Goal: Information Seeking & Learning: Learn about a topic

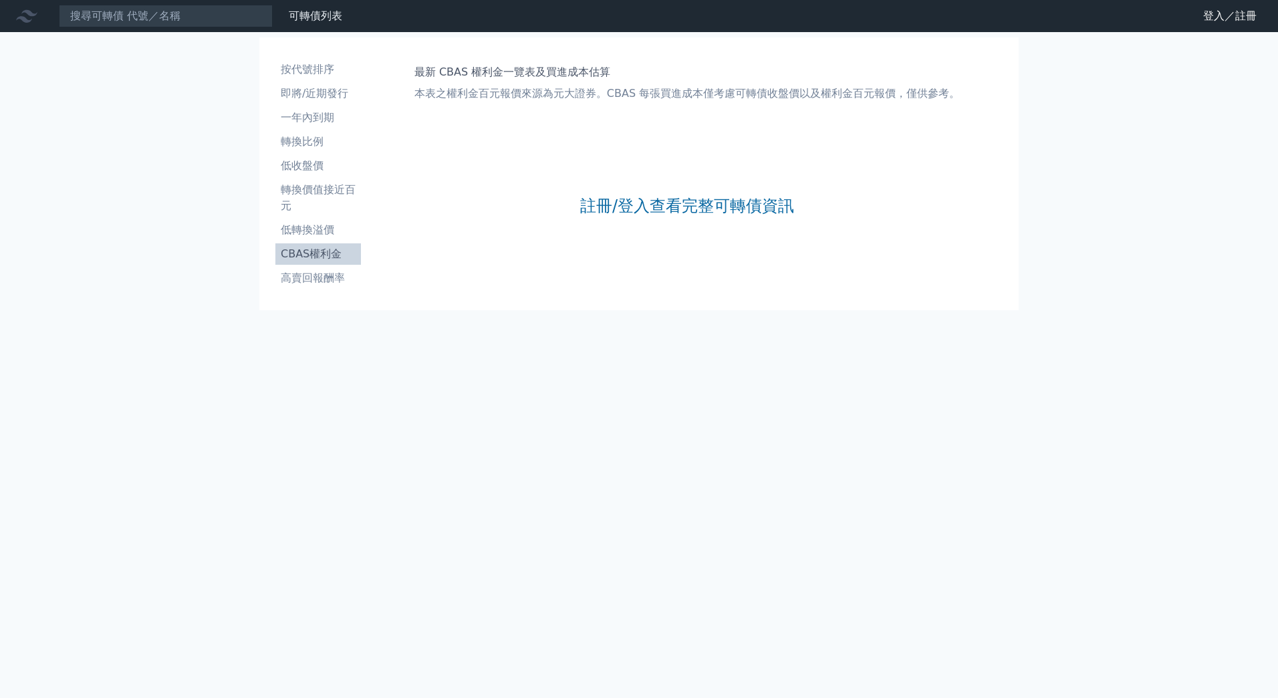
drag, startPoint x: 326, startPoint y: 249, endPoint x: 336, endPoint y: 248, distance: 10.1
click at [326, 249] on li "CBAS權利金" at bounding box center [318, 254] width 86 height 16
click at [660, 209] on link "註冊/登入查看完整可轉債資訊" at bounding box center [687, 205] width 214 height 21
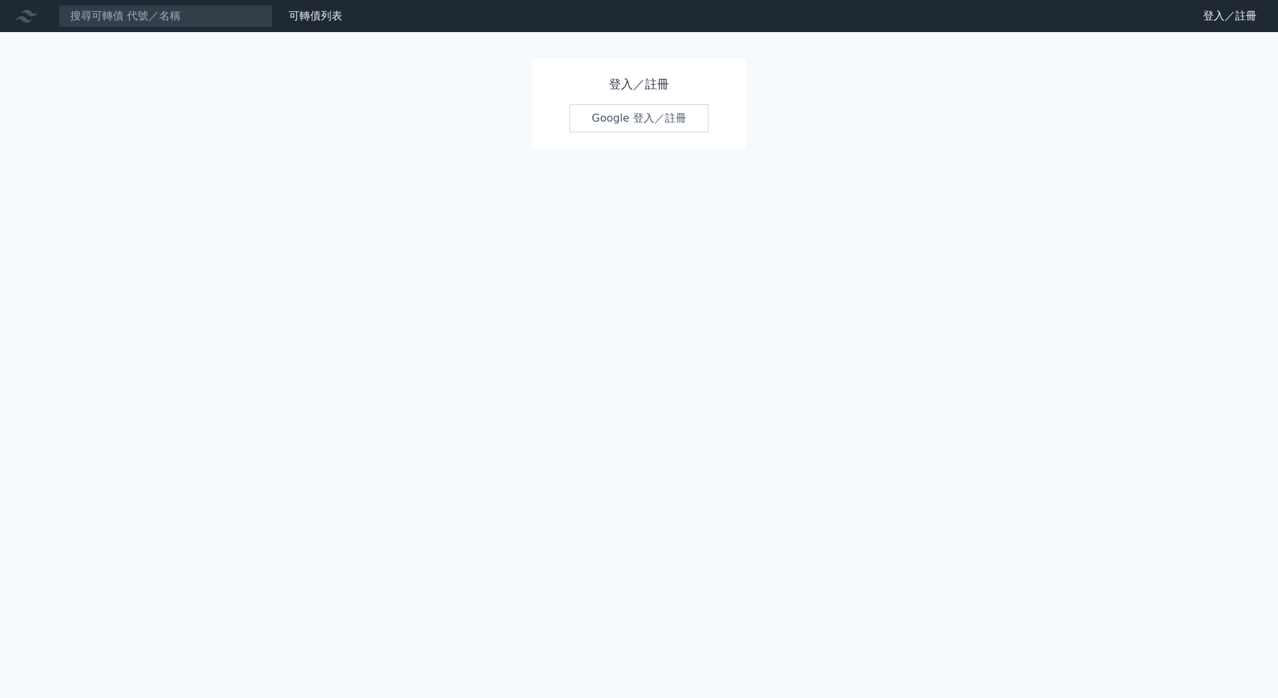
click at [630, 128] on link "Google 登入／註冊" at bounding box center [639, 118] width 139 height 28
click at [620, 114] on link "Google 登入／註冊" at bounding box center [639, 118] width 139 height 28
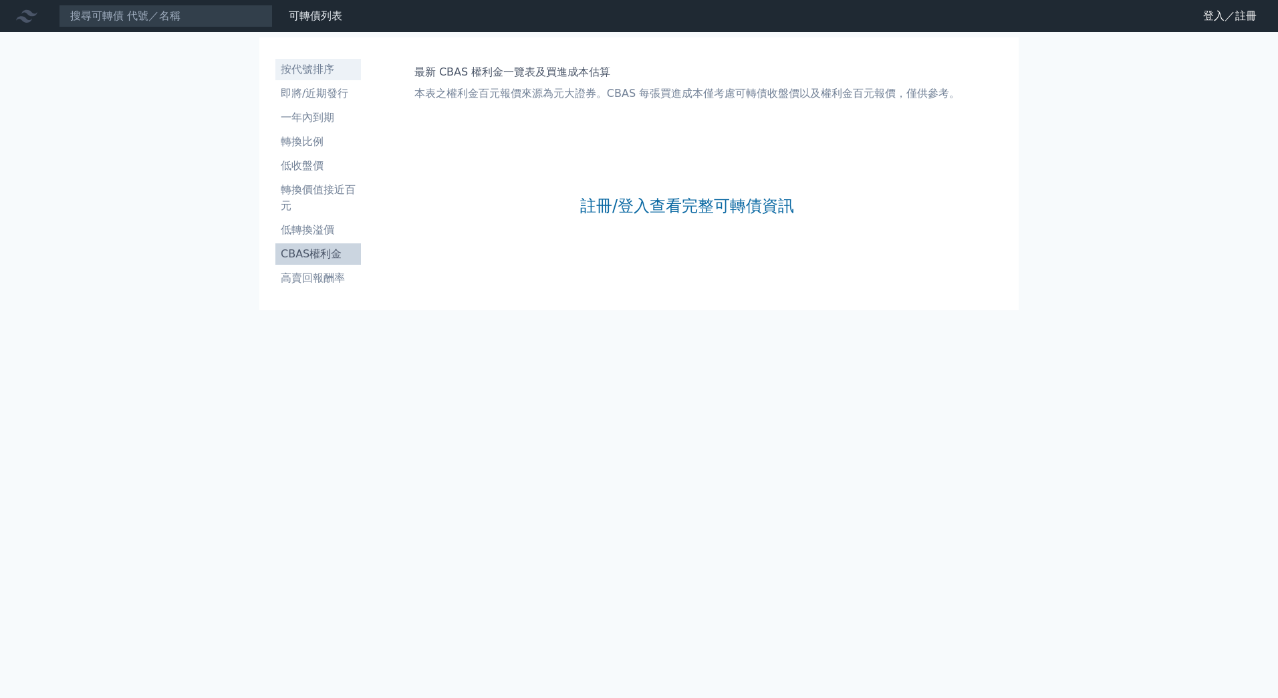
click at [335, 71] on li "按代號排序" at bounding box center [318, 70] width 86 height 16
click at [186, 15] on input at bounding box center [166, 16] width 214 height 23
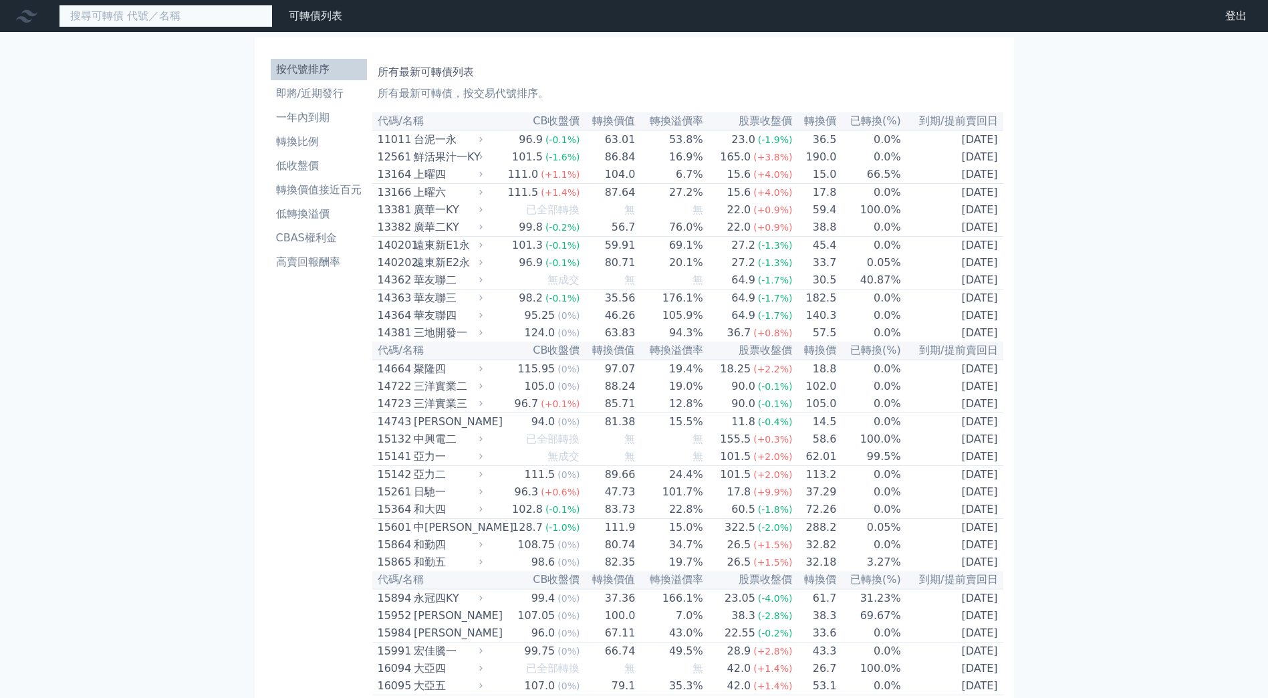
click at [233, 21] on input at bounding box center [166, 16] width 214 height 23
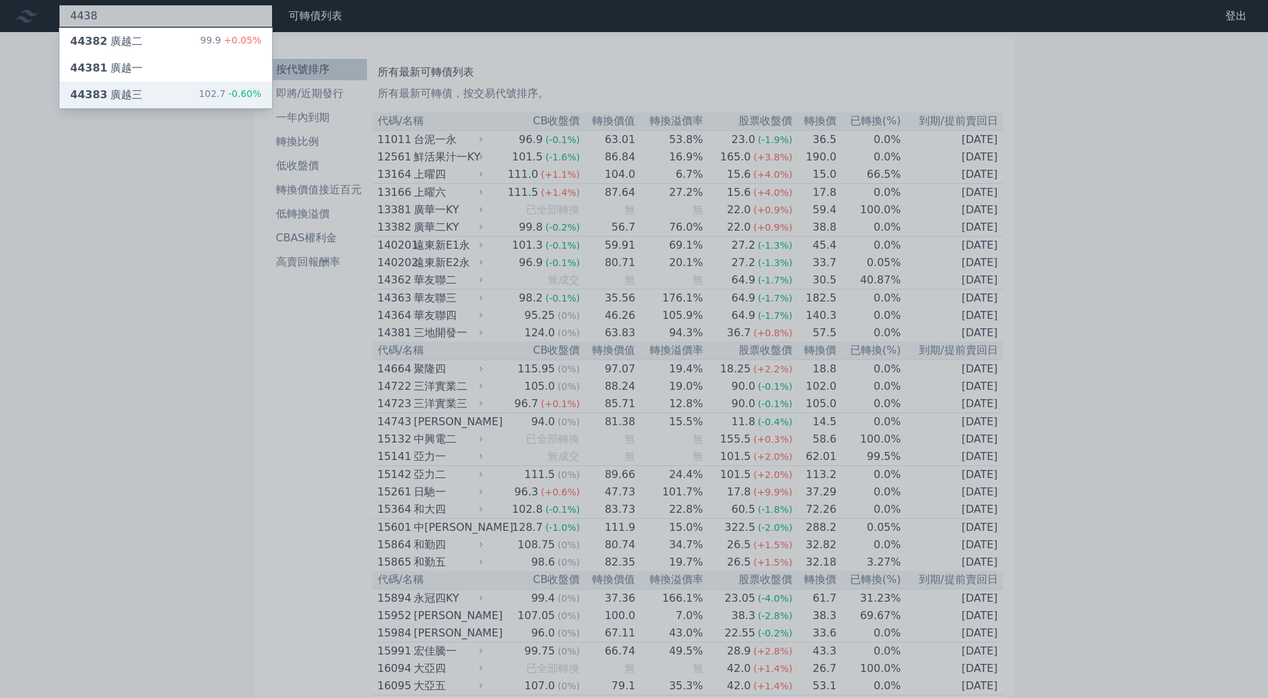
type input "4438"
click at [174, 95] on div "44383 廣越三 102.7 -0.60%" at bounding box center [166, 95] width 213 height 27
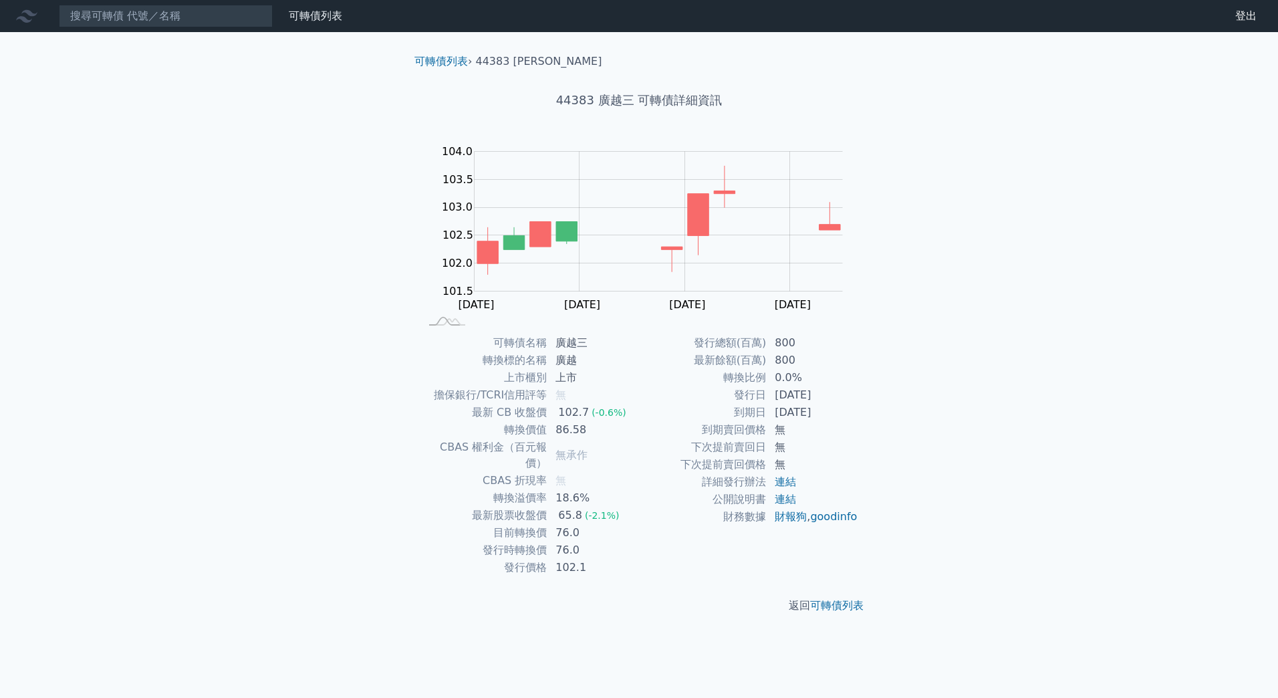
click at [773, 439] on td "無" at bounding box center [813, 447] width 92 height 17
click at [569, 449] on span "無承作" at bounding box center [572, 455] width 32 height 13
click at [478, 445] on td "CBAS 權利金（百元報價）" at bounding box center [484, 455] width 128 height 33
click at [163, 16] on input at bounding box center [166, 16] width 214 height 23
click at [315, 21] on link "可轉債列表" at bounding box center [315, 15] width 53 height 13
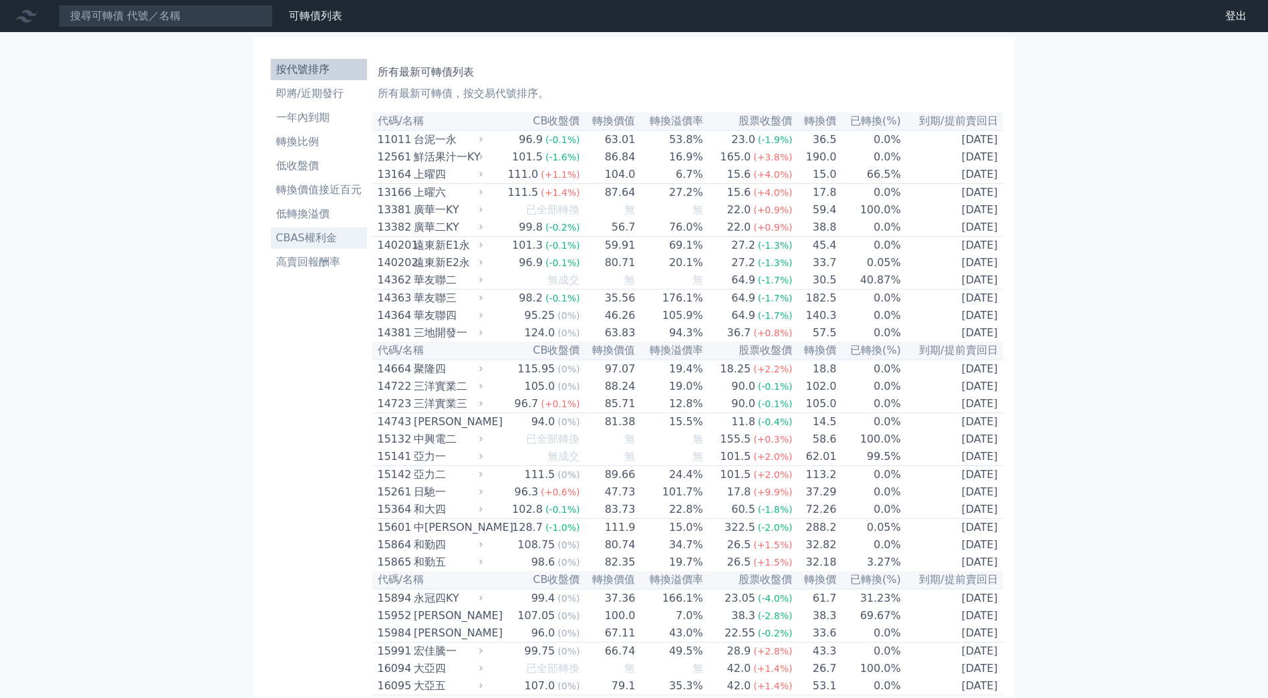
click at [314, 232] on li "CBAS權利金" at bounding box center [319, 238] width 96 height 16
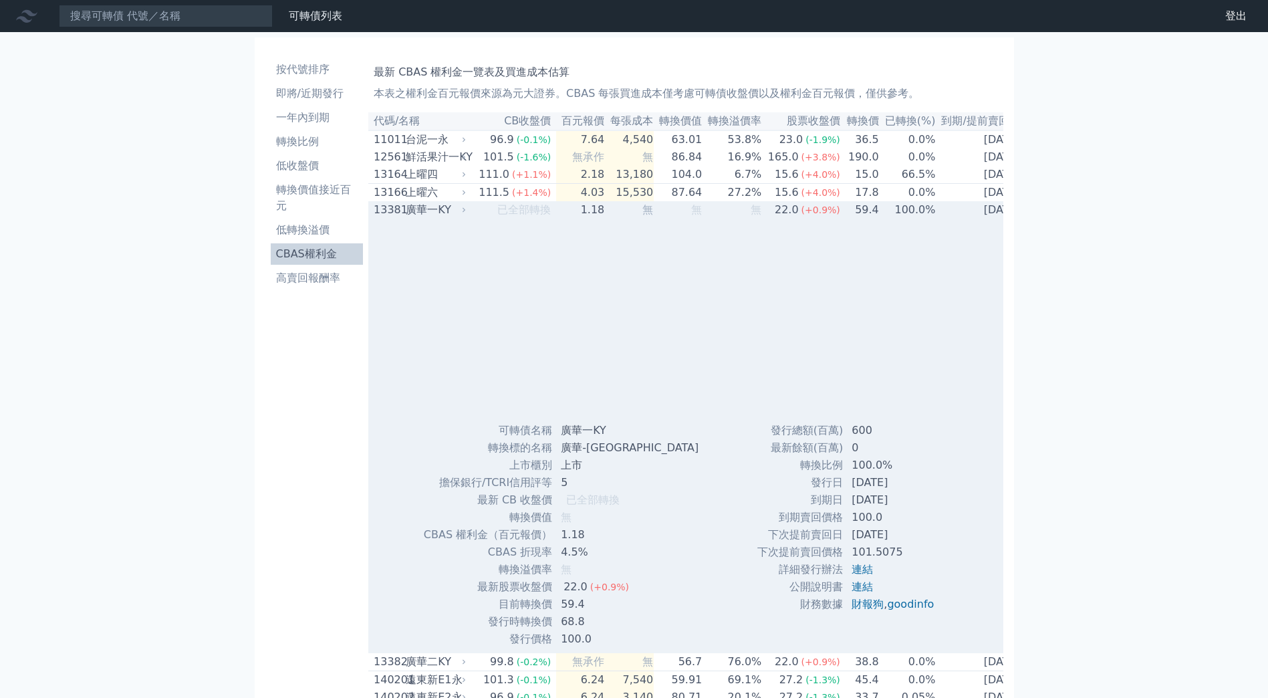
click at [680, 202] on td "87.64" at bounding box center [678, 193] width 49 height 18
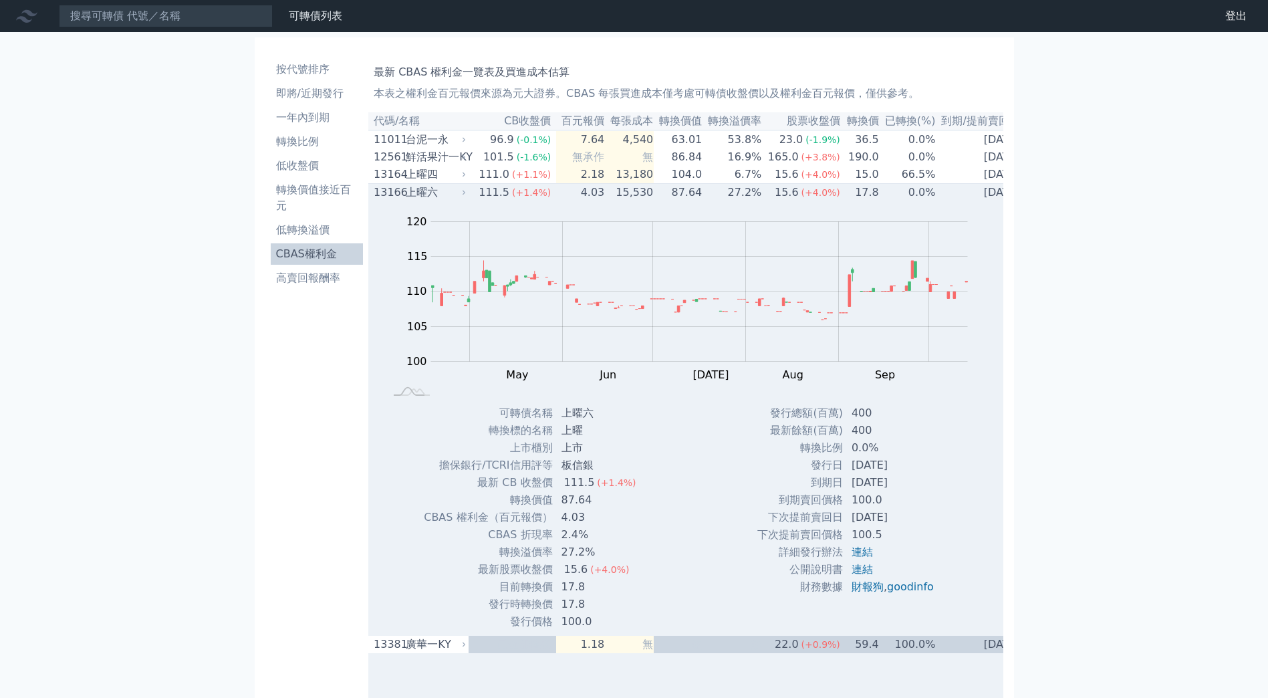
click at [525, 196] on span "(+1.4%)" at bounding box center [531, 192] width 39 height 11
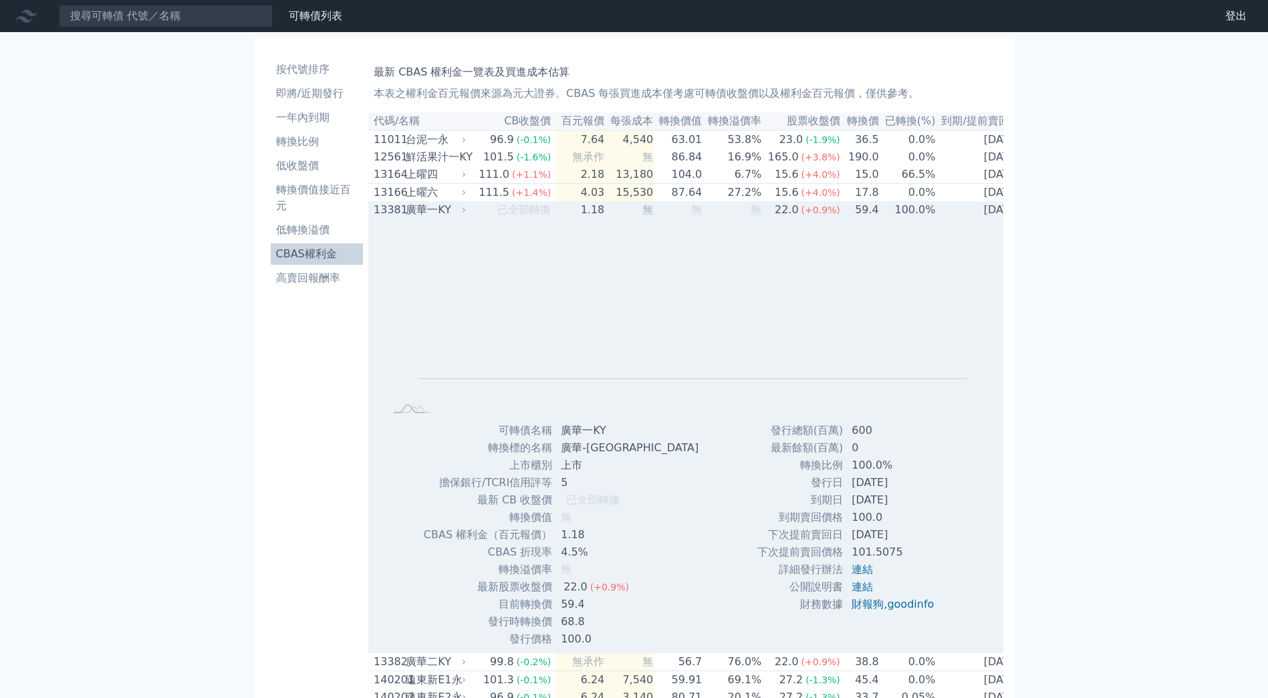
click at [535, 216] on span "已全部轉換" at bounding box center [523, 209] width 53 height 13
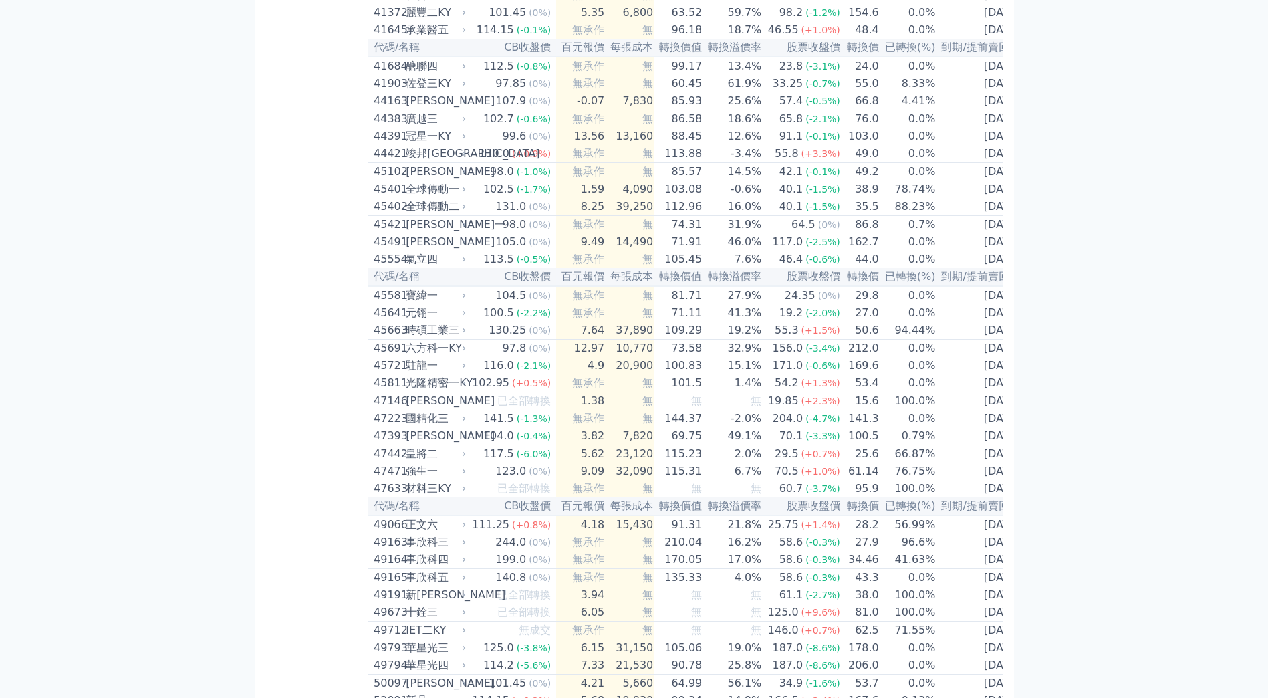
scroll to position [3497, 0]
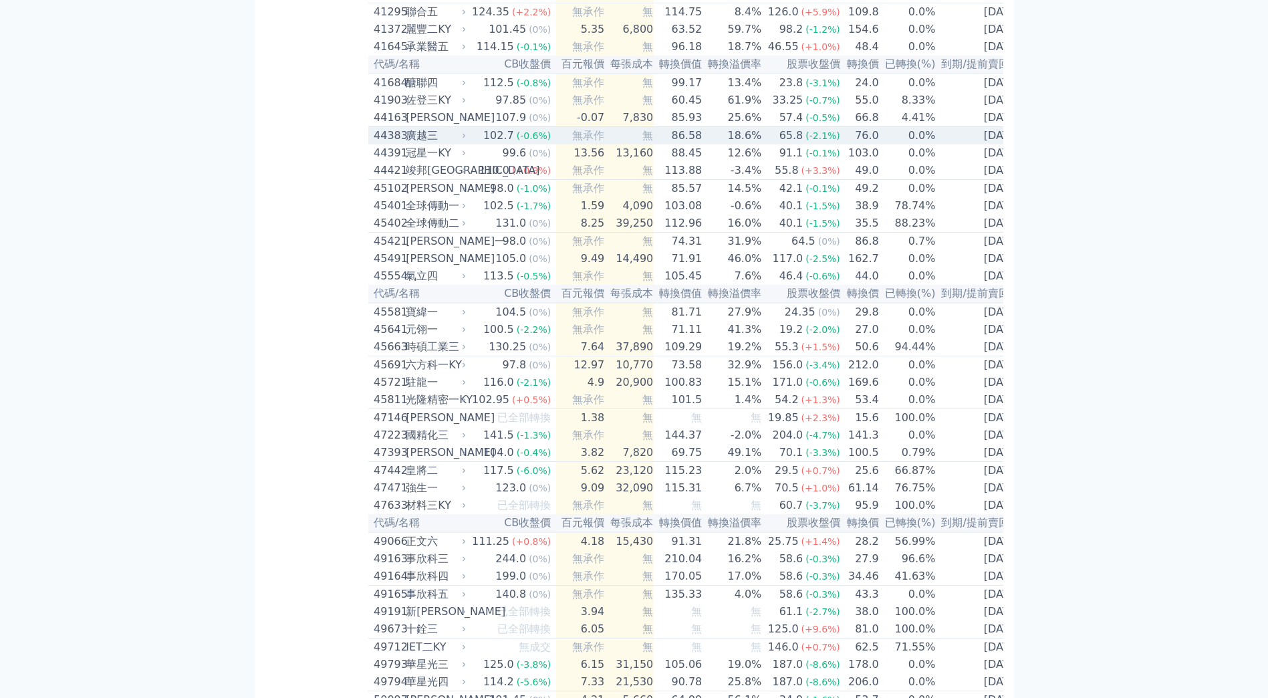
click at [572, 142] on span "無承作" at bounding box center [588, 135] width 32 height 13
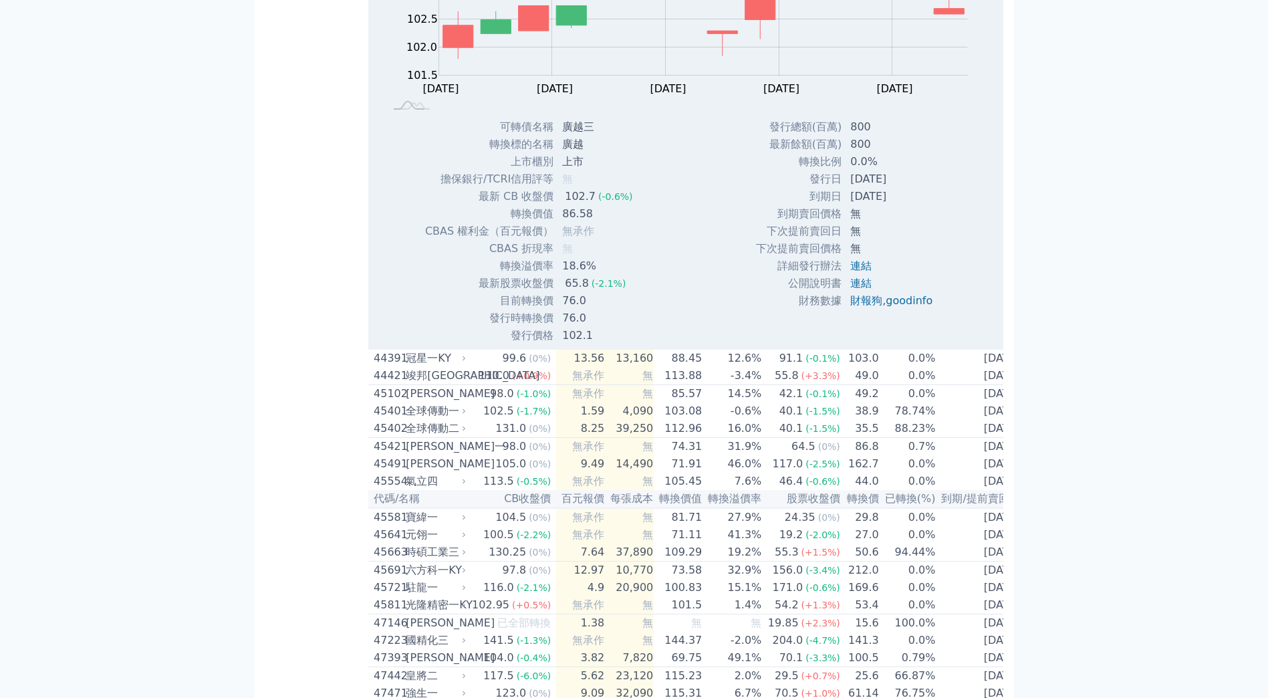
scroll to position [3764, 0]
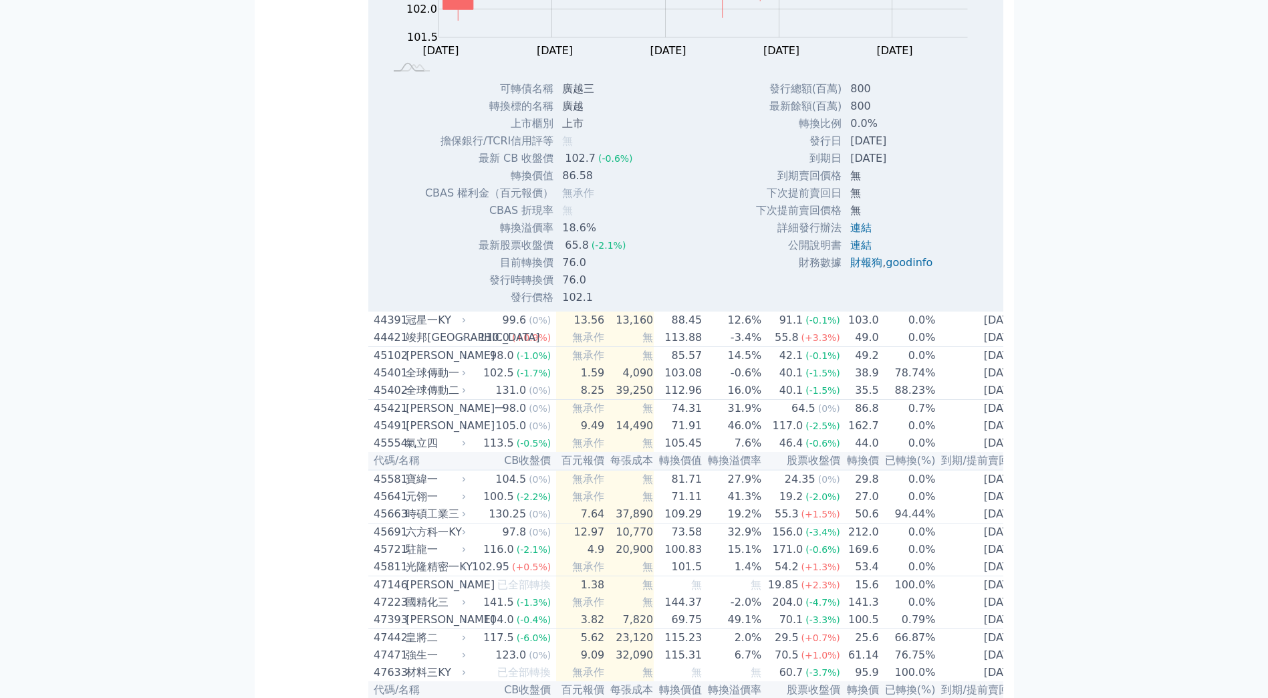
drag, startPoint x: 408, startPoint y: 137, endPoint x: 366, endPoint y: 132, distance: 42.4
click at [366, 132] on div "按代號排序 即將/近期發行 一年內到期 轉換比例 低收盤價 轉換價值接近百元 低轉換溢價 CBAS權利金 高賣回報酬率 最新 CBAS 權利金一覽表及買進成本…" at bounding box center [634, 311] width 738 height 8054
drag, startPoint x: 366, startPoint y: 132, endPoint x: 315, endPoint y: 148, distance: 53.9
click at [315, 148] on div "按代號排序 即將/近期發行 一年內到期 轉換比例 低收盤價 轉換價值接近百元 低轉換溢價 CBAS權利金 高賣回報酬率" at bounding box center [317, 310] width 104 height 8043
drag, startPoint x: 405, startPoint y: 136, endPoint x: 371, endPoint y: 137, distance: 34.1
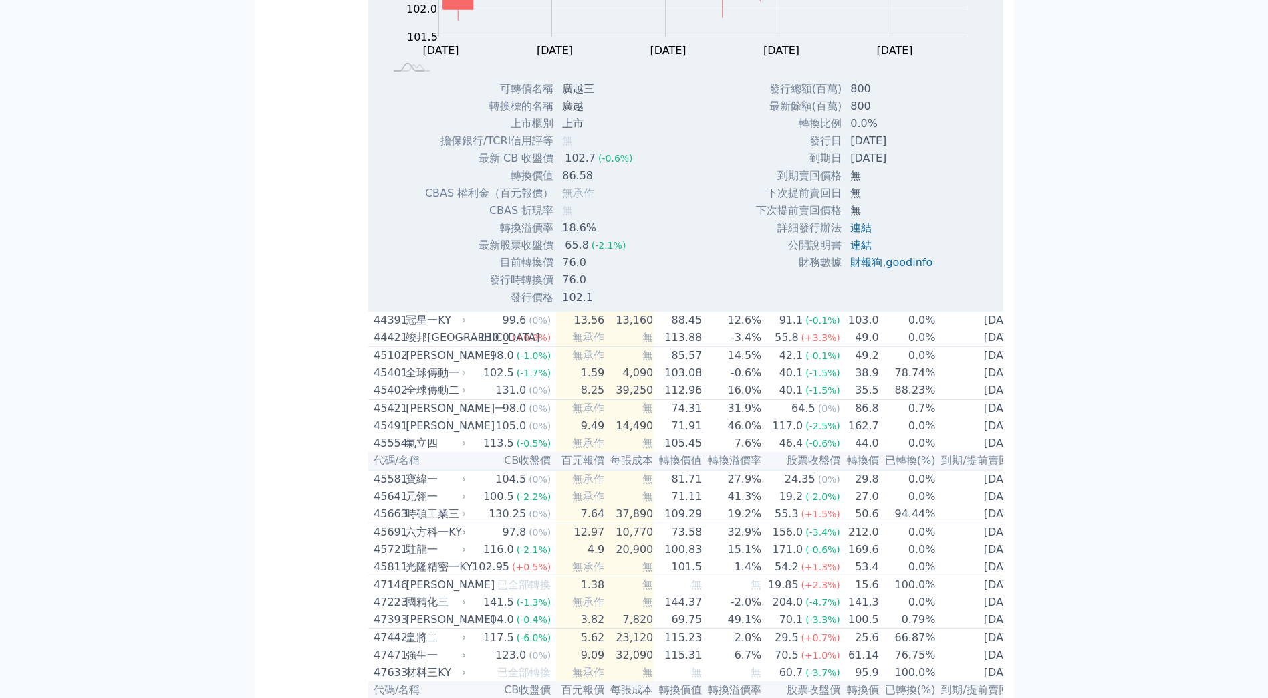
click at [371, 137] on div "按代號排序 即將/近期發行 一年內到期 轉換比例 低收盤價 轉換價值接近百元 低轉換溢價 CBAS權利金 高賣回報酬率 最新 CBAS 權利金一覽表及買進成本…" at bounding box center [634, 311] width 738 height 8054
click at [336, 136] on div "按代號排序 即將/近期發行 一年內到期 轉換比例 低收盤價 轉換價值接近百元 低轉換溢價 CBAS權利金 高賣回報酬率" at bounding box center [317, 310] width 104 height 8043
drag, startPoint x: 336, startPoint y: 136, endPoint x: 376, endPoint y: 137, distance: 40.8
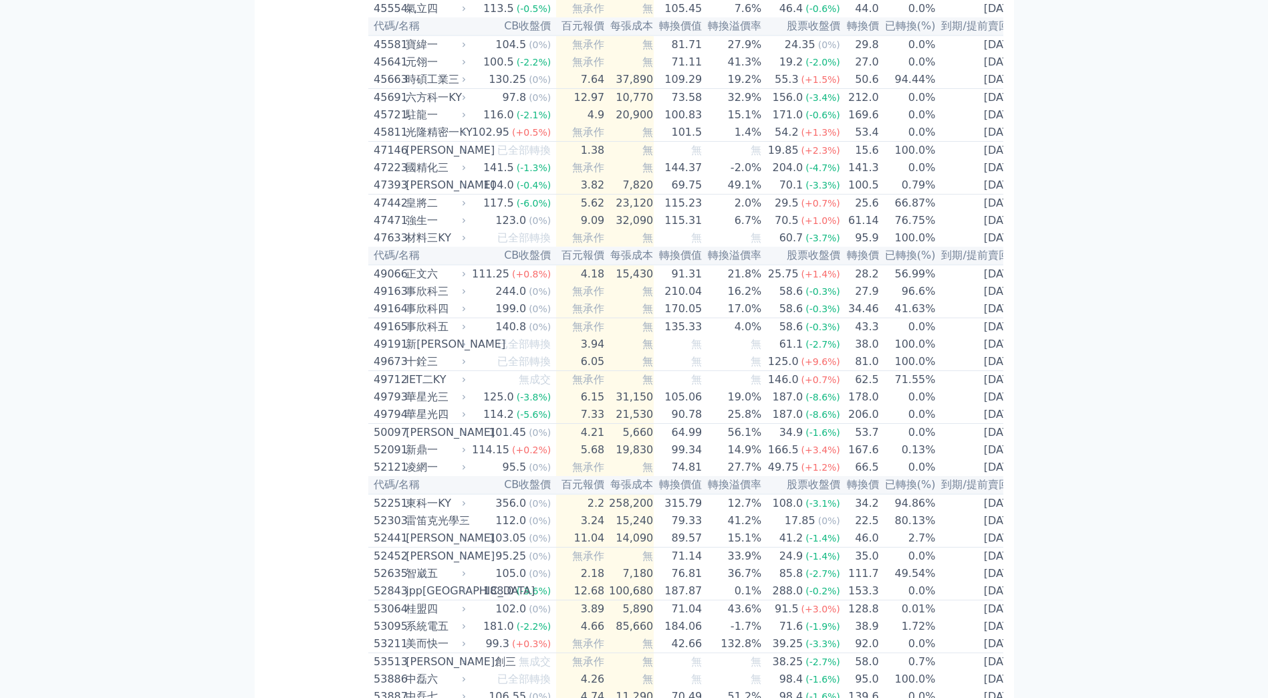
drag, startPoint x: 376, startPoint y: 137, endPoint x: 335, endPoint y: 145, distance: 42.2
click at [327, 146] on div "按代號排序 即將/近期發行 一年內到期 轉換比例 低收盤價 轉換價值接近百元 低轉換溢價 CBAS權利金 高賣回報酬率" at bounding box center [317, 93] width 104 height 7609
drag, startPoint x: 408, startPoint y: 136, endPoint x: 376, endPoint y: 141, distance: 32.4
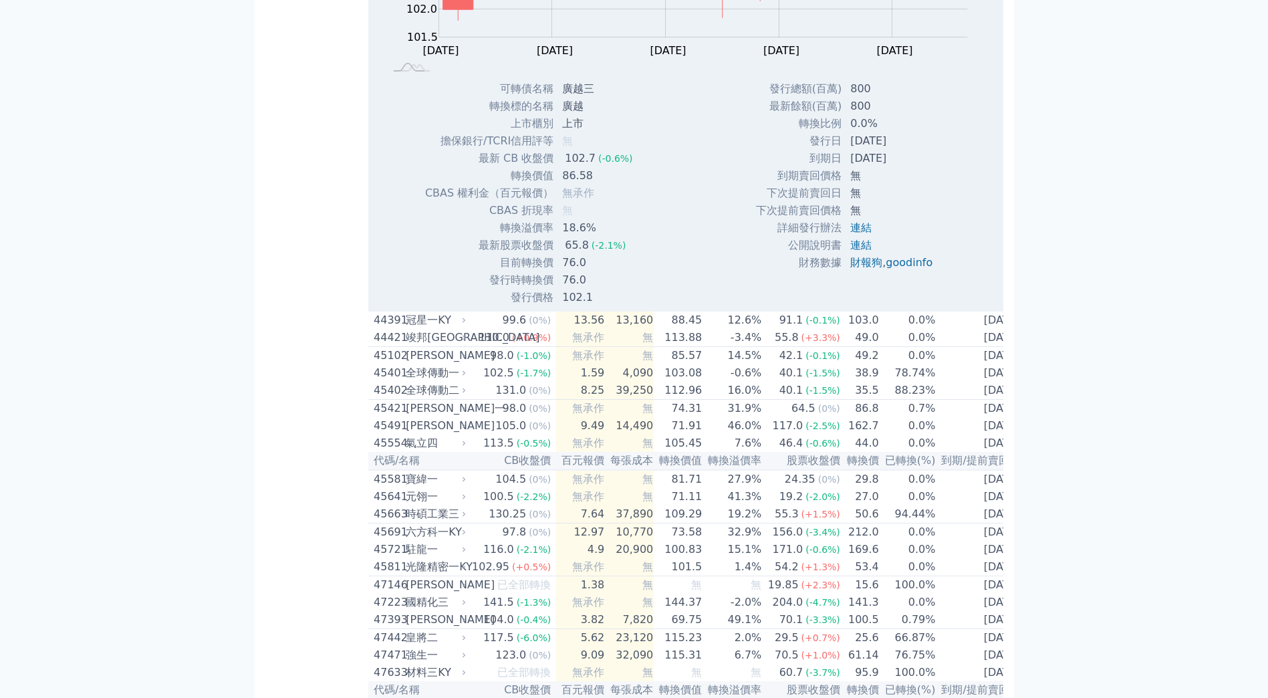
copy div "44383"
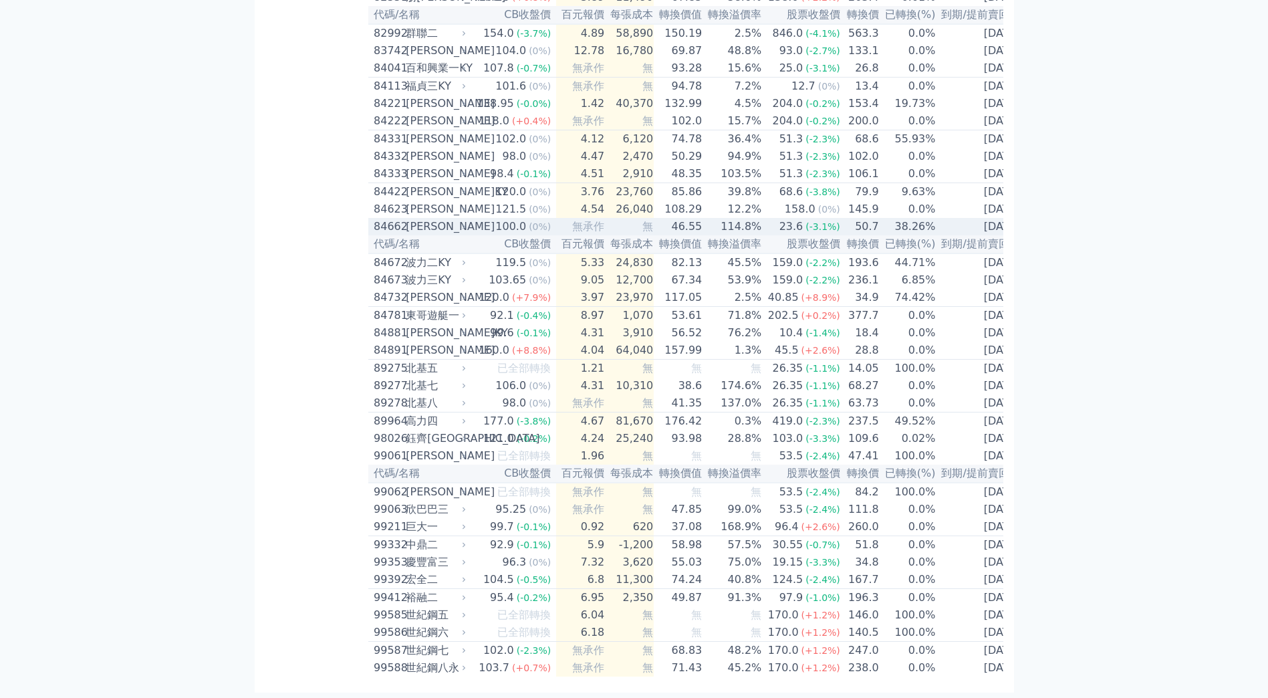
scroll to position [7926, 0]
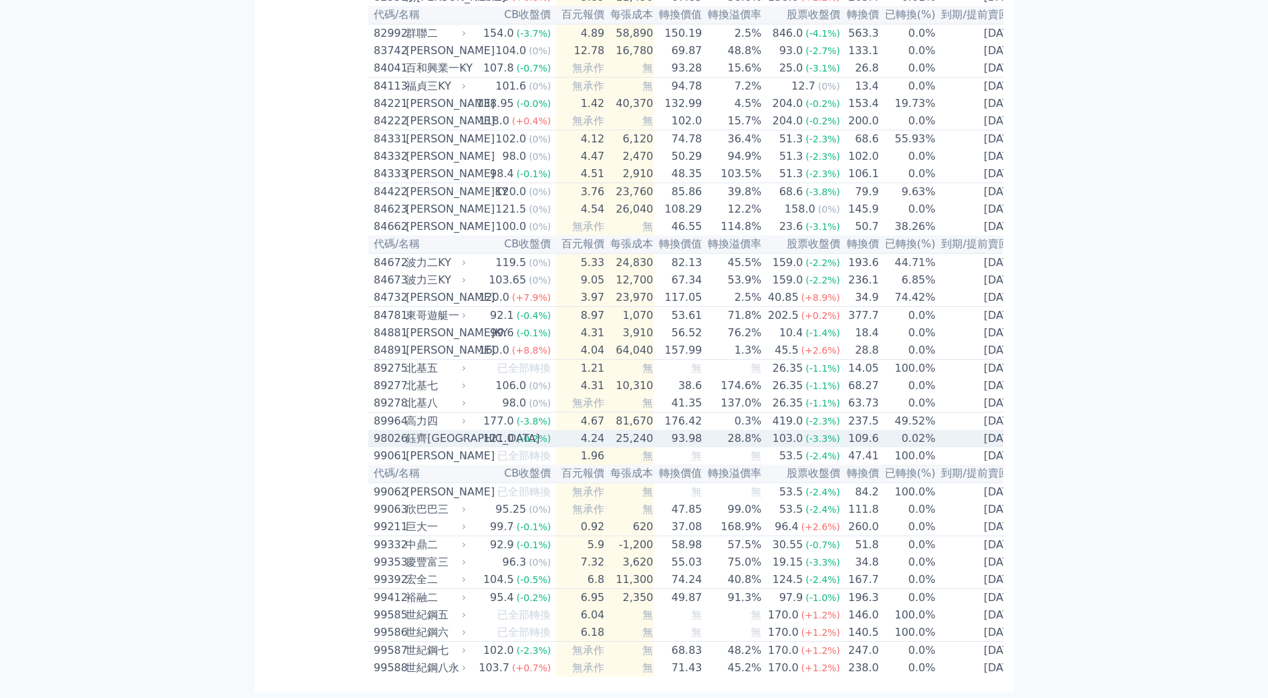
click at [451, 447] on div "鈺齊[GEOGRAPHIC_DATA]" at bounding box center [434, 439] width 57 height 16
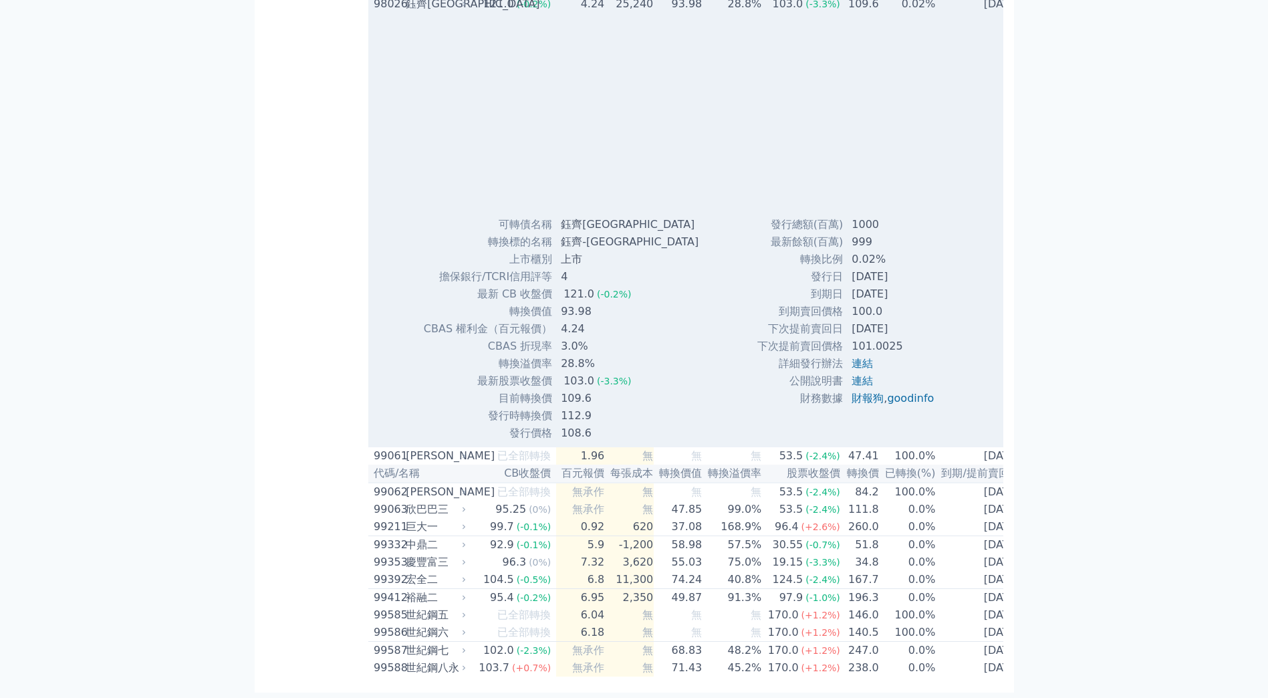
click at [547, 13] on td "121.0 (-0.2%)" at bounding box center [513, 3] width 88 height 17
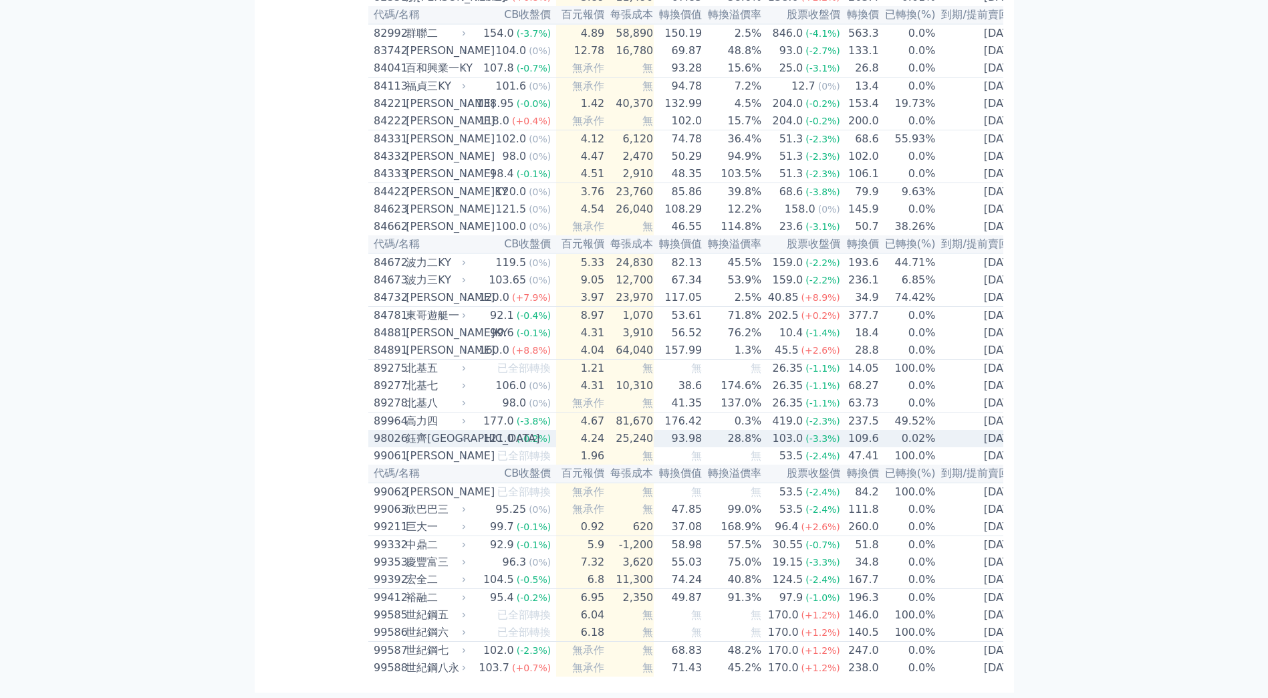
click at [644, 447] on td "25,240" at bounding box center [629, 438] width 49 height 17
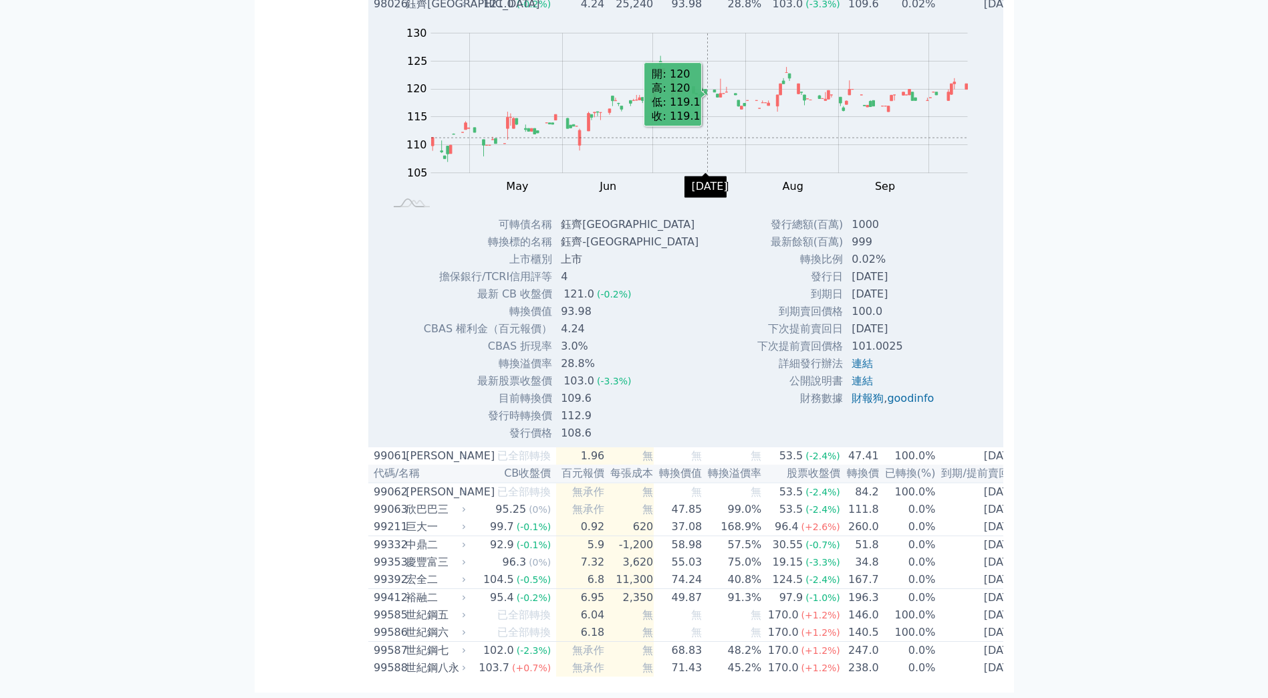
scroll to position [8060, 0]
click at [742, 13] on td "28.8%" at bounding box center [733, 3] width 60 height 17
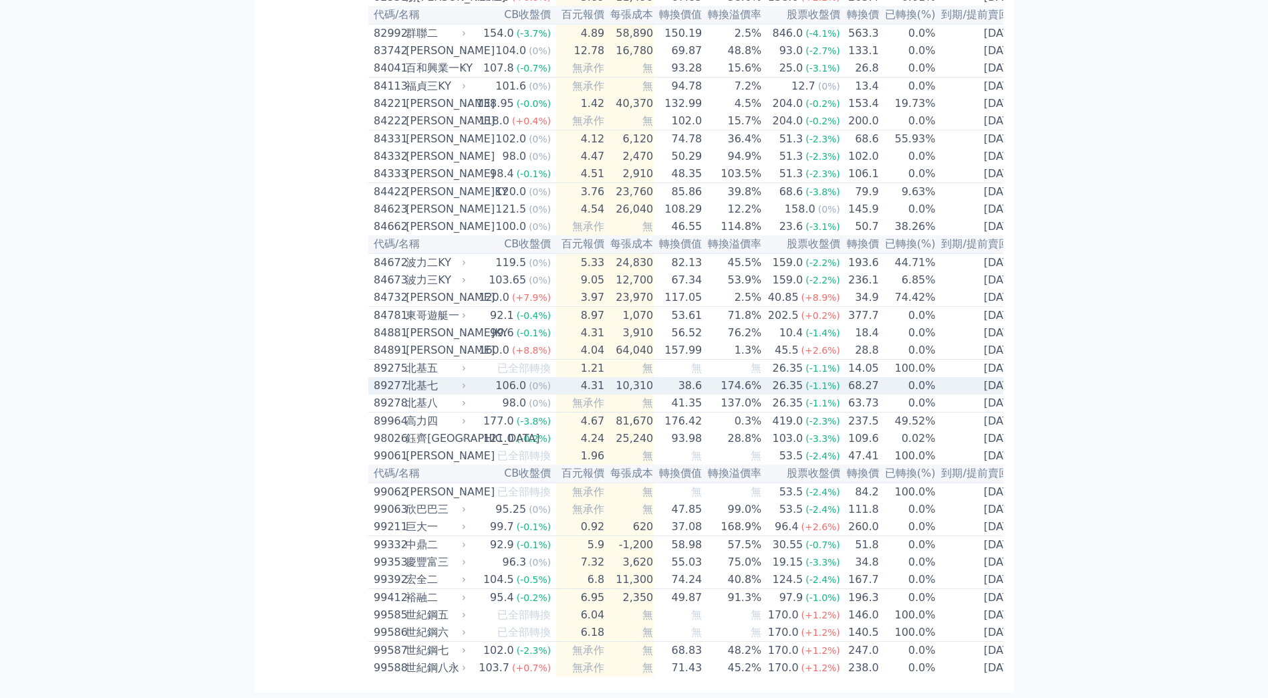
scroll to position [7993, 0]
